Goal: Task Accomplishment & Management: Manage account settings

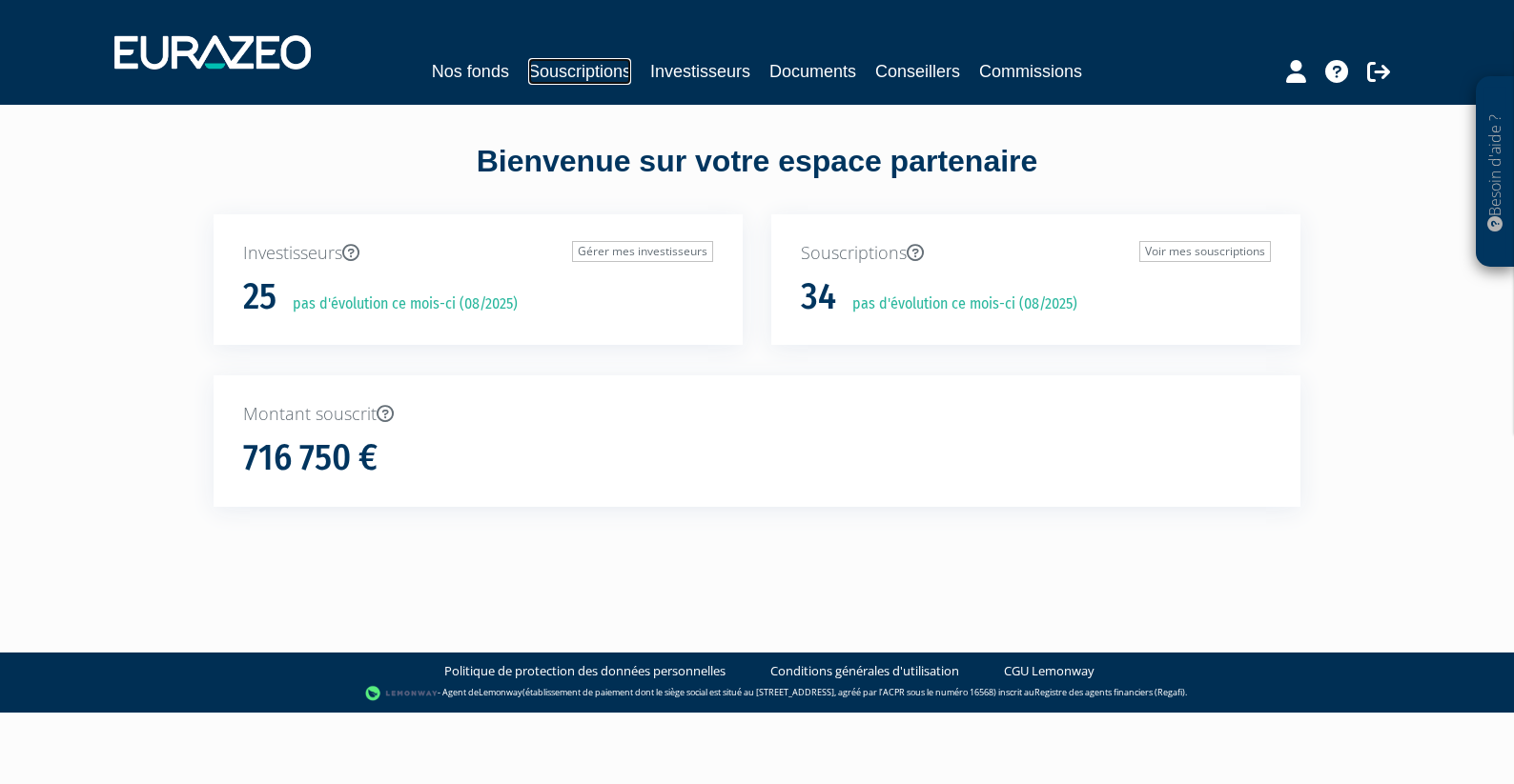
click at [540, 75] on link "Souscriptions" at bounding box center [580, 72] width 103 height 27
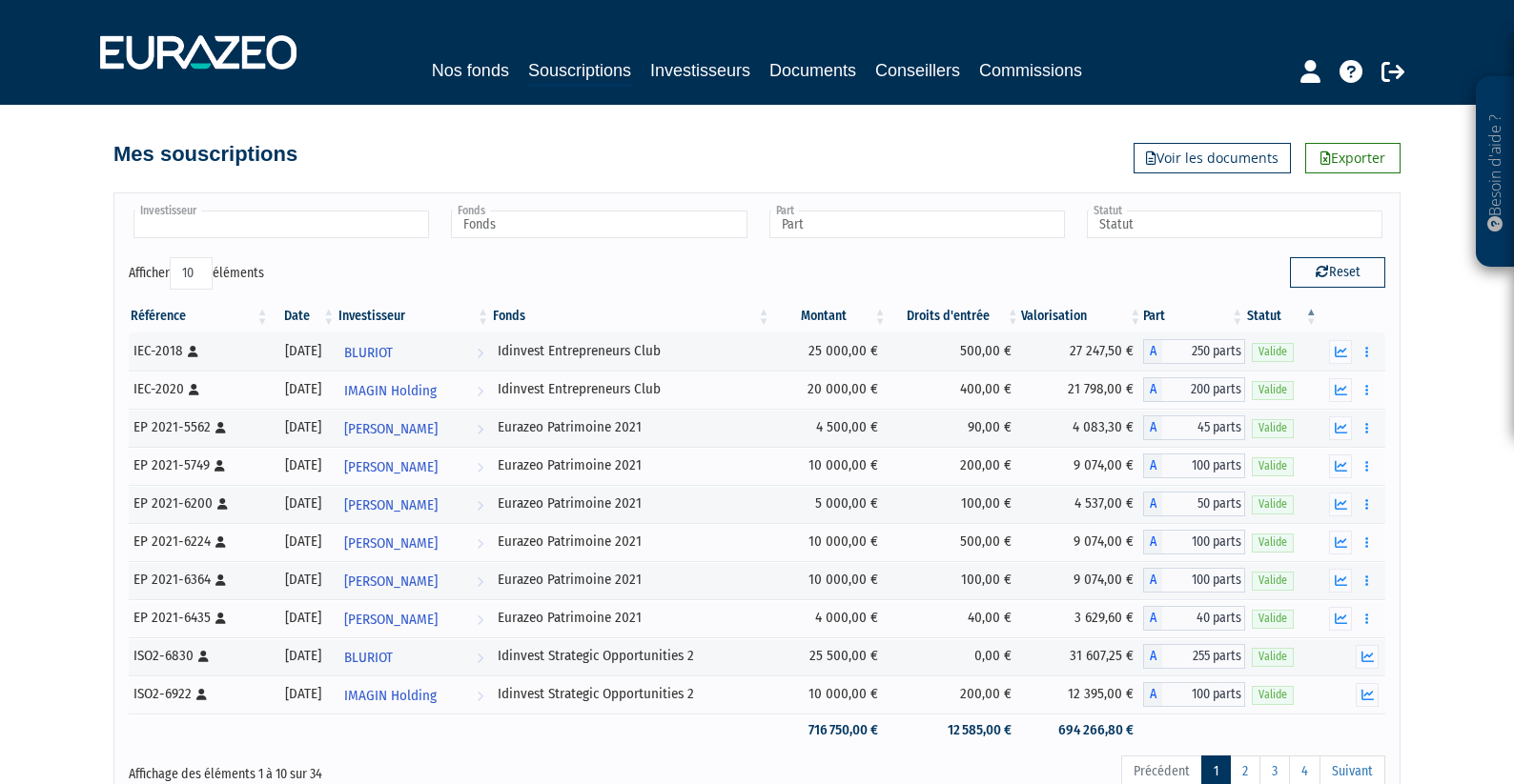
click at [403, 237] on input "text" at bounding box center [281, 225] width 295 height 28
type input "moi"
click at [345, 256] on li "Jérôme MOI ROUD" at bounding box center [280, 255] width 301 height 24
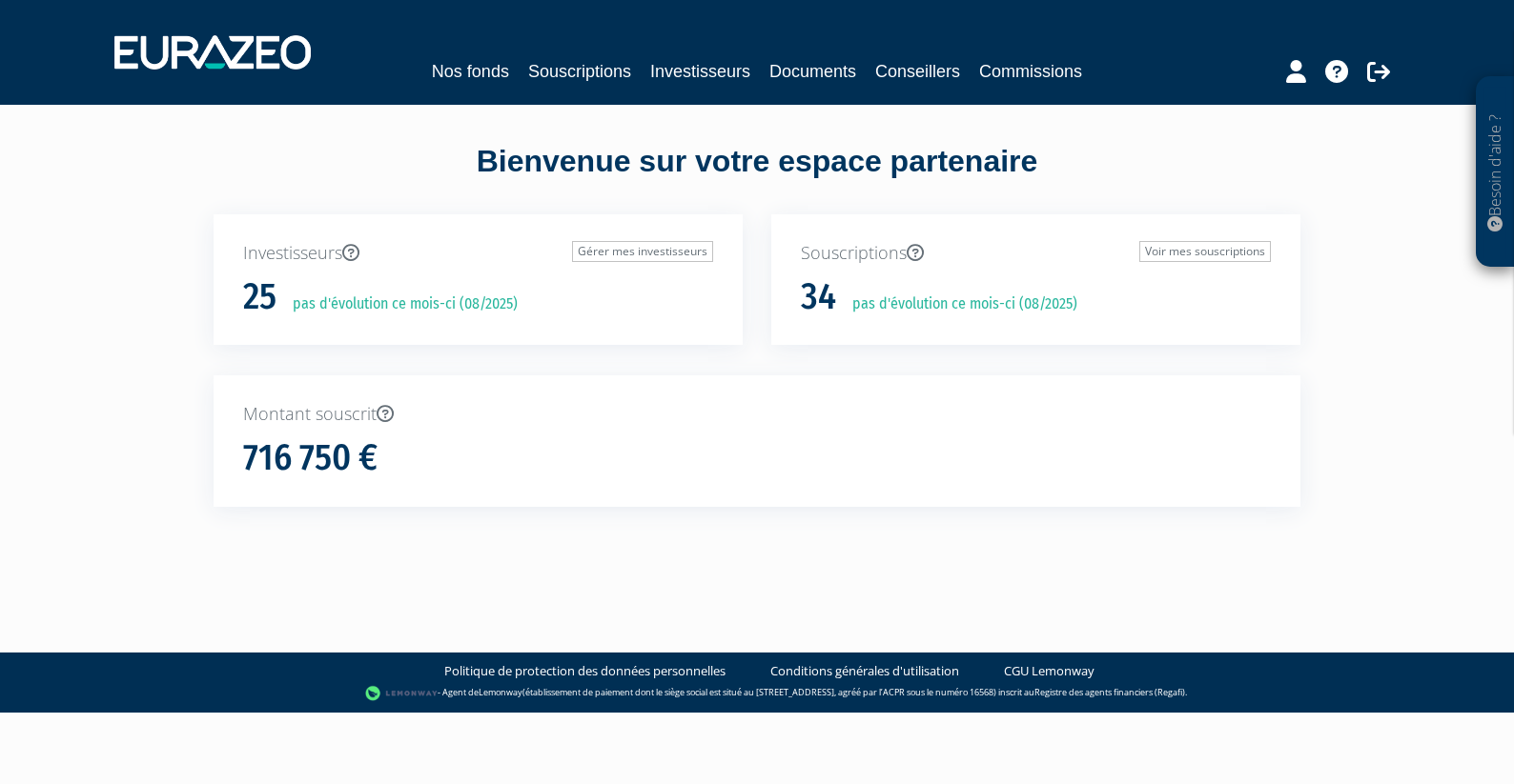
click at [596, 87] on div "Nos fonds Souscriptions Investisseurs Documents Conseillers Commissions" at bounding box center [757, 52] width 1315 height 71
click at [596, 75] on link "Souscriptions" at bounding box center [580, 72] width 103 height 27
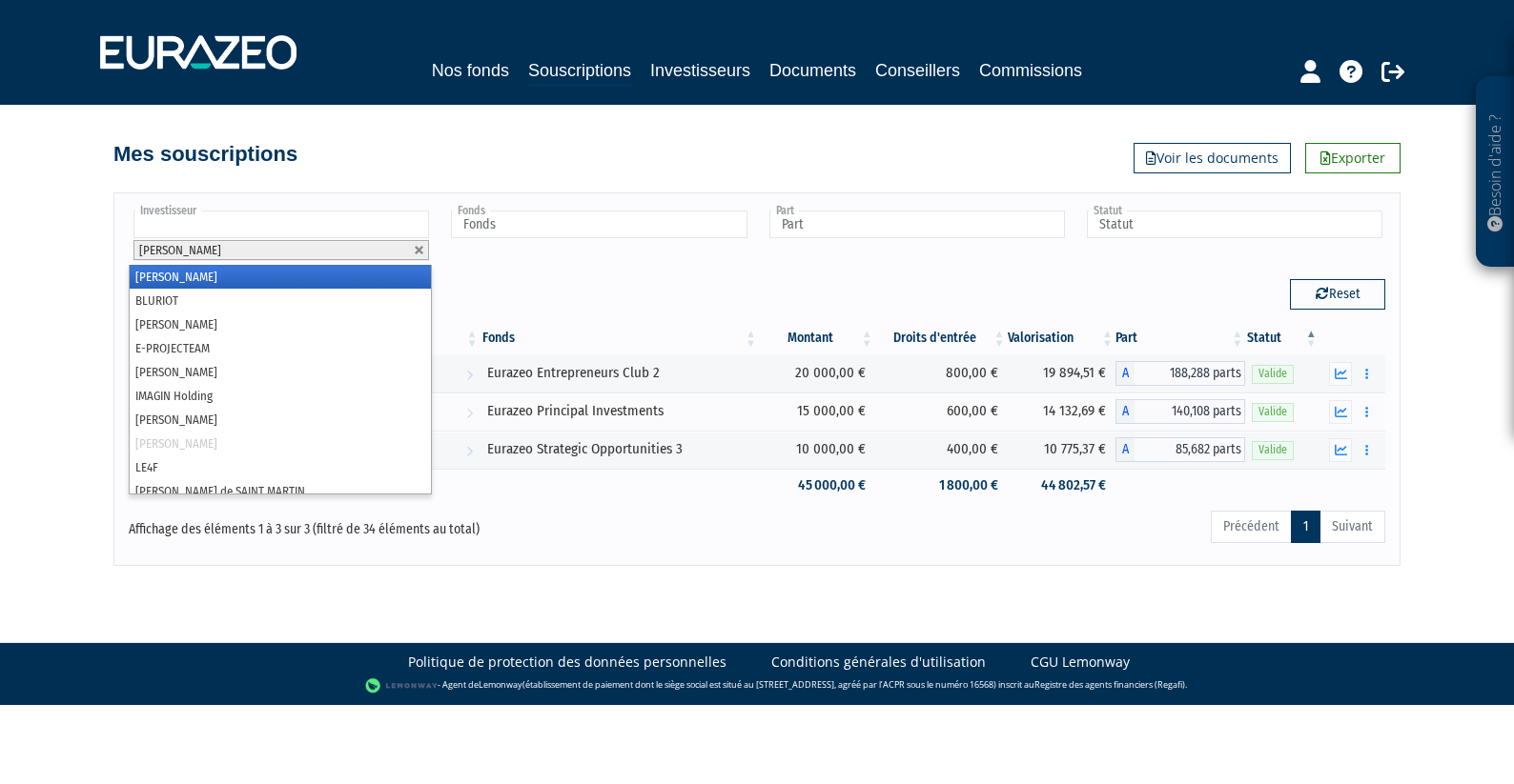
click at [413, 259] on li "[PERSON_NAME]" at bounding box center [281, 250] width 295 height 20
click at [420, 247] on link at bounding box center [419, 251] width 12 height 12
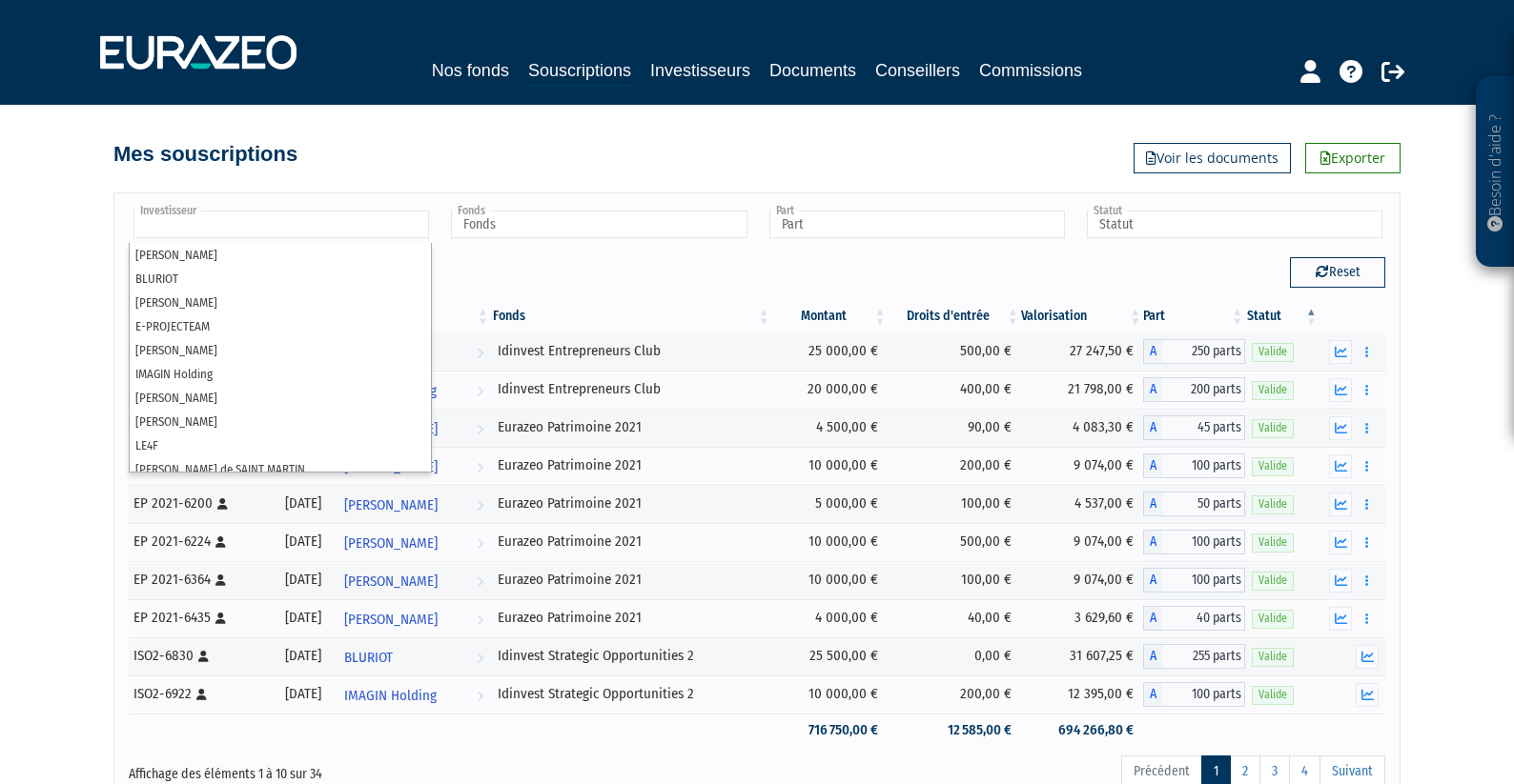
click at [565, 262] on div "Afficher 10 25 50 100 éléments" at bounding box center [436, 276] width 614 height 37
type input "Investisseur"
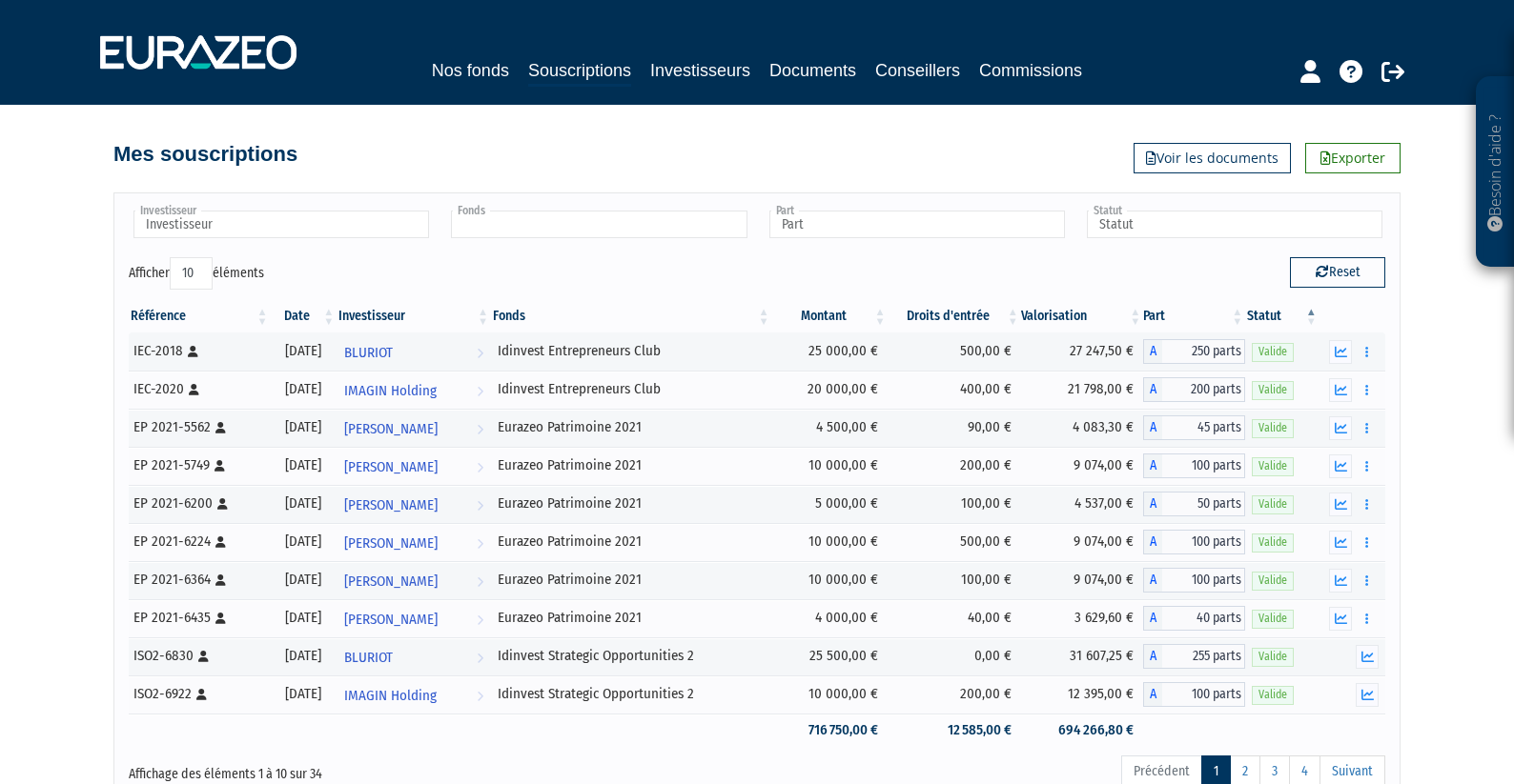
click at [586, 222] on input "text" at bounding box center [598, 225] width 295 height 28
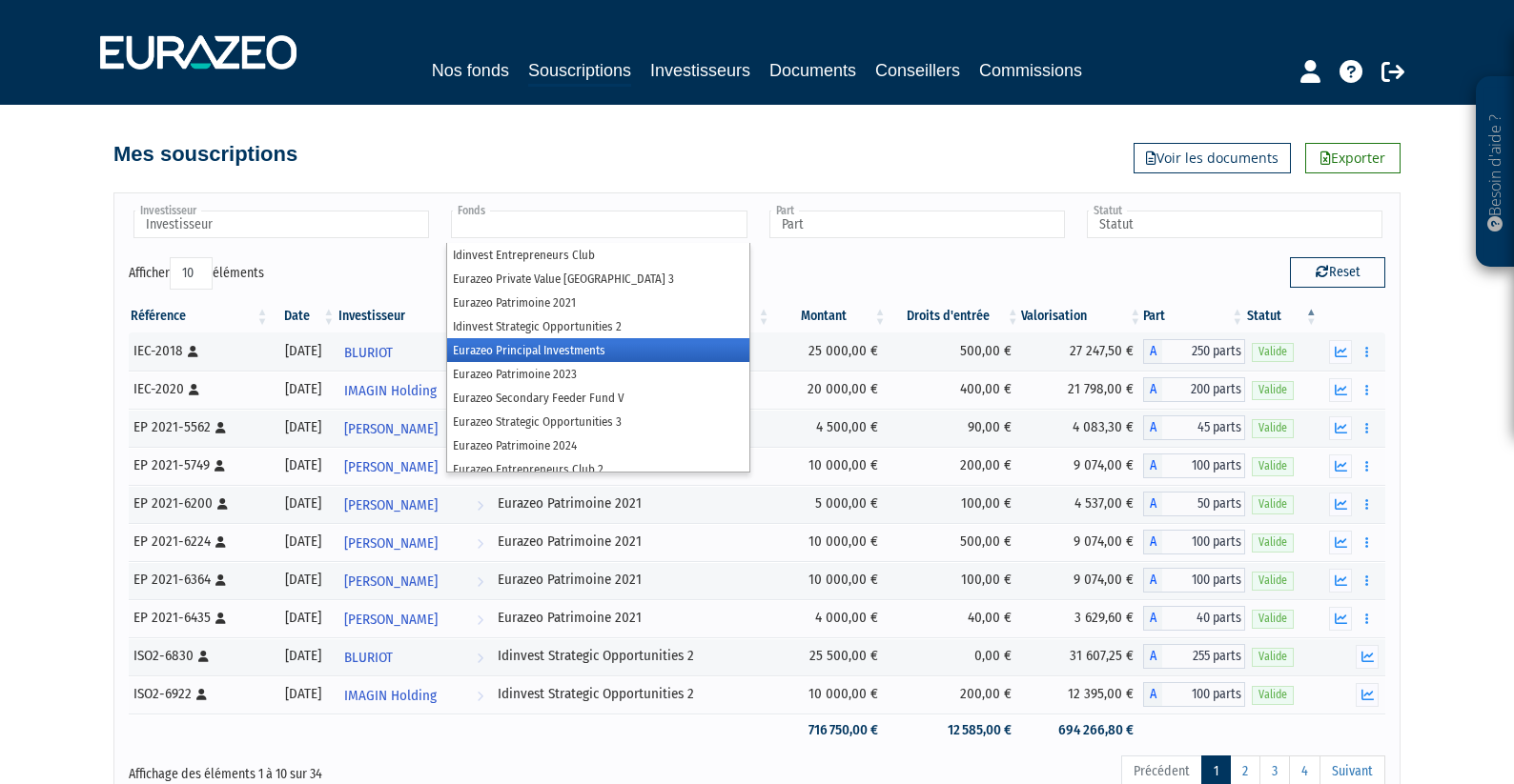
drag, startPoint x: 564, startPoint y: 365, endPoint x: 566, endPoint y: 353, distance: 12.2
click at [566, 352] on ul "Idinvest Entrepreneurs Club Eurazeo Private Value Europe 3 Eurazeo Patrimoine 2…" at bounding box center [597, 357] width 301 height 228
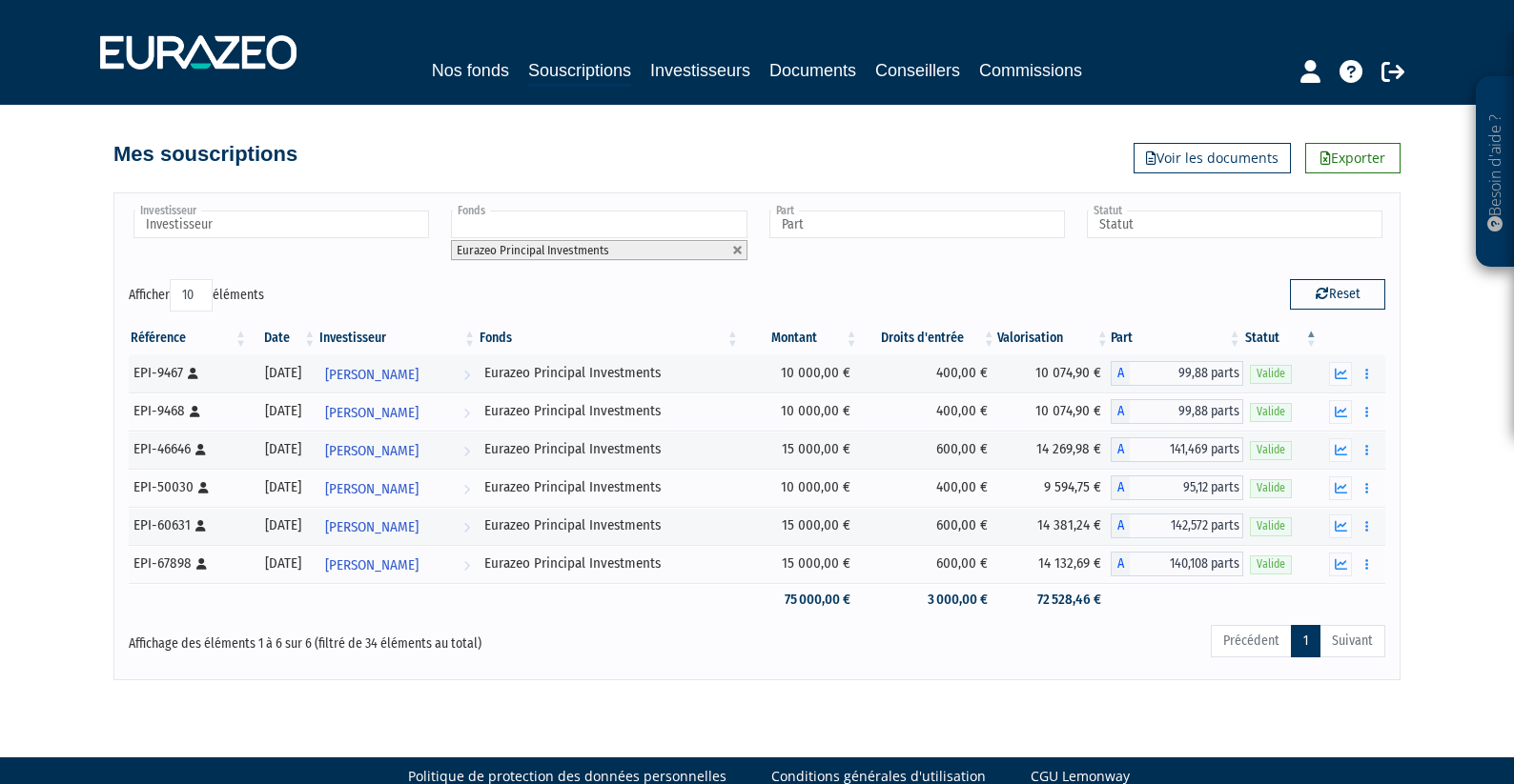
click at [581, 320] on div "Référence Date Investisseur Fonds Montant Droits d'entrée Valorisation Part Sta…" at bounding box center [756, 469] width 1285 height 306
